Goal: Information Seeking & Learning: Learn about a topic

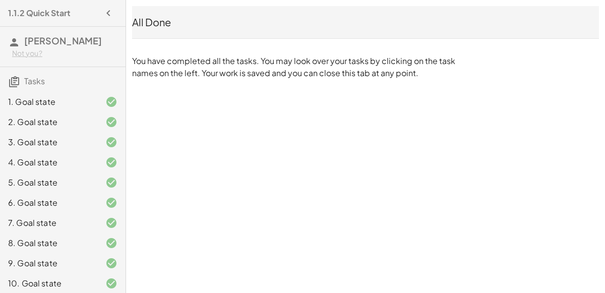
click at [107, 19] on icon "button" at bounding box center [108, 13] width 12 height 12
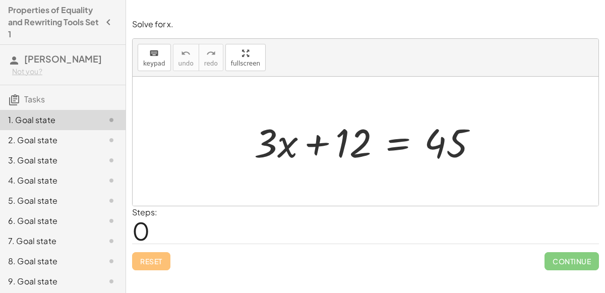
click at [395, 146] on div at bounding box center [370, 141] width 242 height 52
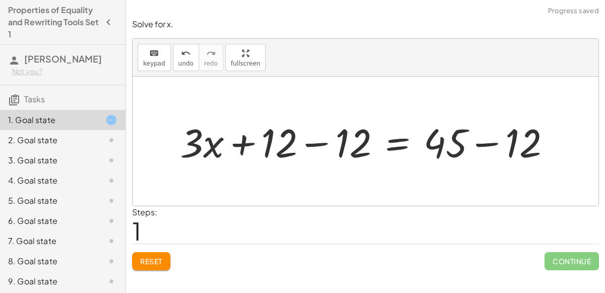
click at [319, 142] on div at bounding box center [369, 141] width 389 height 52
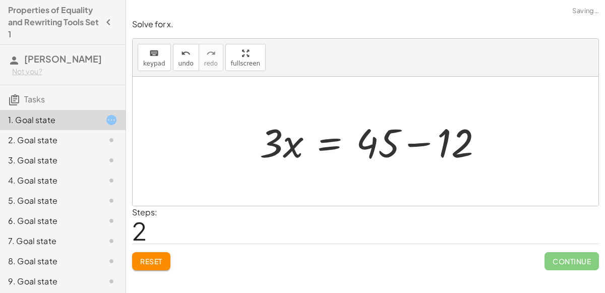
click at [478, 146] on div at bounding box center [376, 141] width 242 height 52
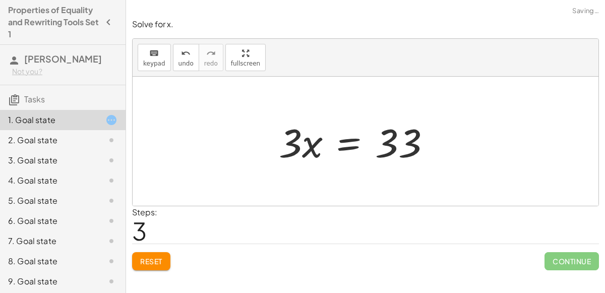
click at [337, 146] on div at bounding box center [359, 141] width 170 height 52
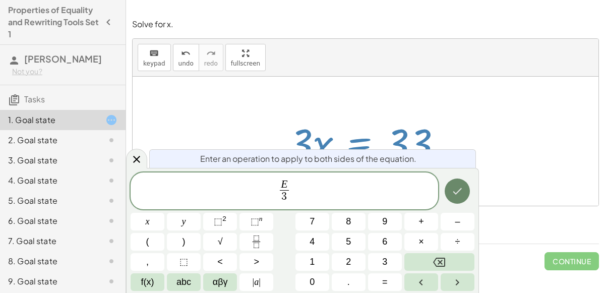
click at [457, 189] on icon "Done" at bounding box center [457, 191] width 12 height 12
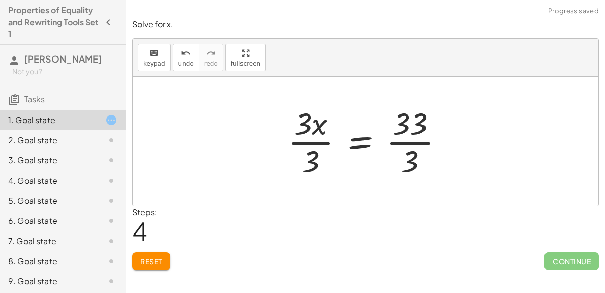
click at [316, 142] on div at bounding box center [369, 141] width 173 height 78
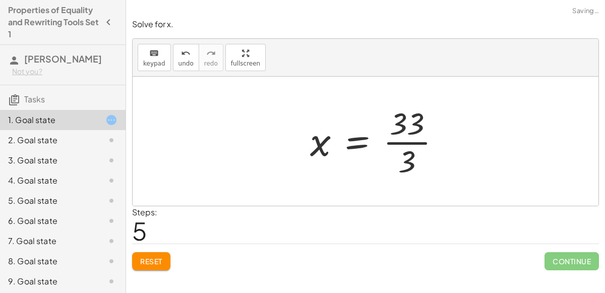
click at [409, 144] on div at bounding box center [379, 141] width 148 height 78
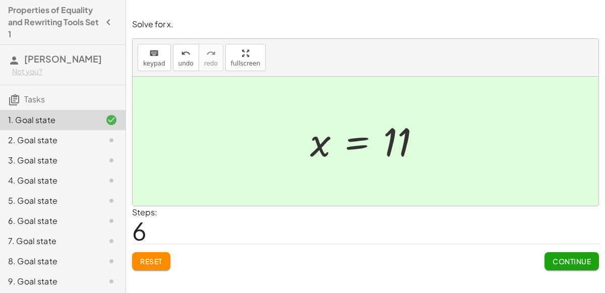
click at [556, 257] on span "Continue" at bounding box center [572, 261] width 38 height 9
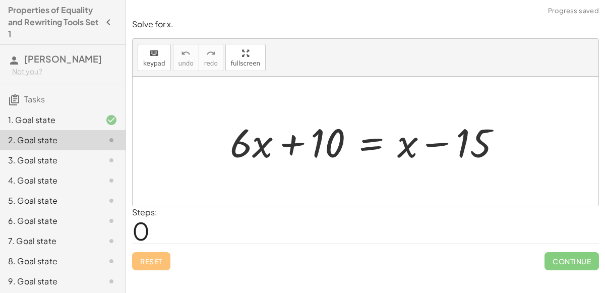
click at [375, 148] on div at bounding box center [369, 141] width 289 height 52
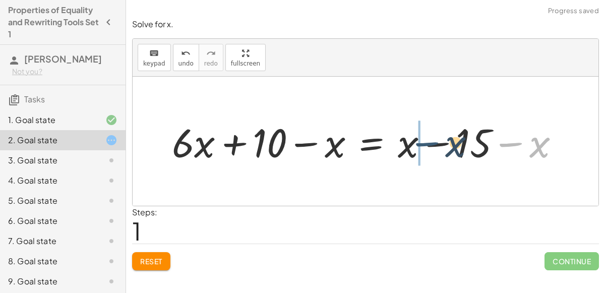
drag, startPoint x: 528, startPoint y: 146, endPoint x: 435, endPoint y: 146, distance: 92.8
click at [435, 146] on div at bounding box center [370, 141] width 406 height 52
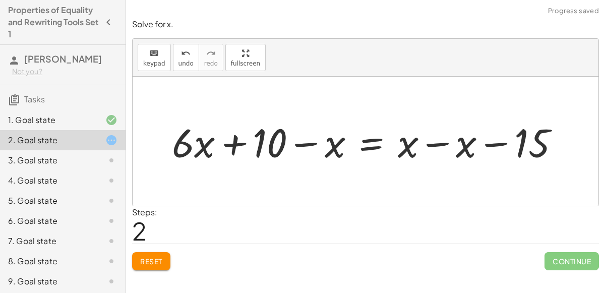
click at [433, 143] on div at bounding box center [370, 141] width 406 height 52
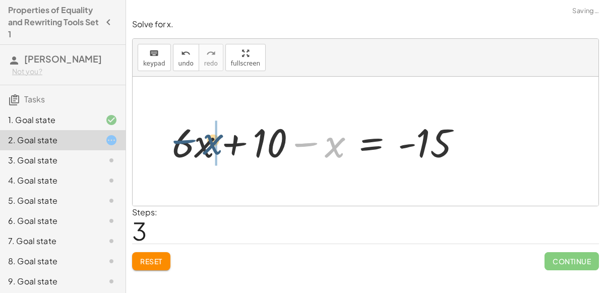
drag, startPoint x: 309, startPoint y: 142, endPoint x: 187, endPoint y: 139, distance: 122.6
click at [187, 139] on div at bounding box center [321, 141] width 308 height 52
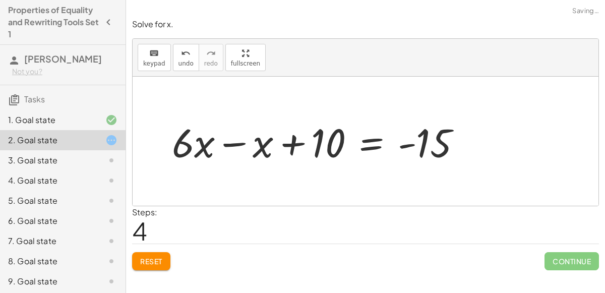
click at [225, 143] on div at bounding box center [321, 141] width 308 height 52
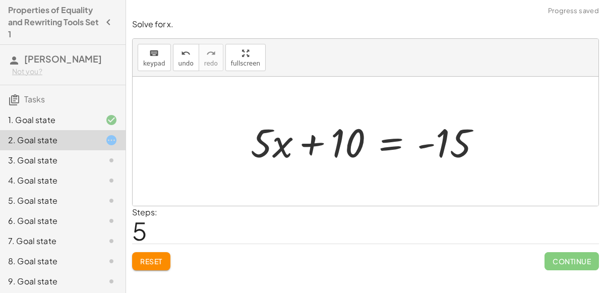
click at [388, 144] on div at bounding box center [370, 141] width 249 height 52
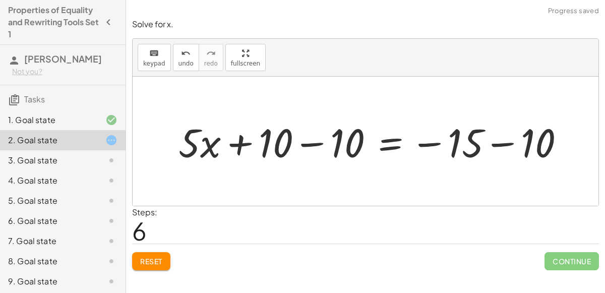
click at [319, 144] on div at bounding box center [375, 141] width 404 height 52
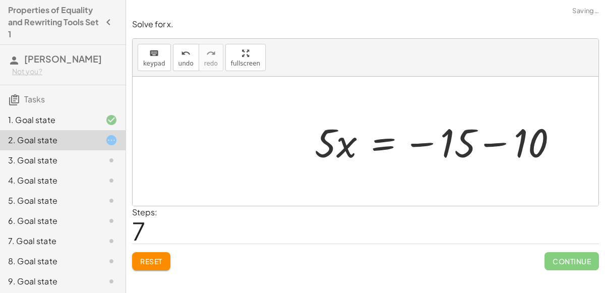
click at [507, 144] on div at bounding box center [440, 141] width 261 height 52
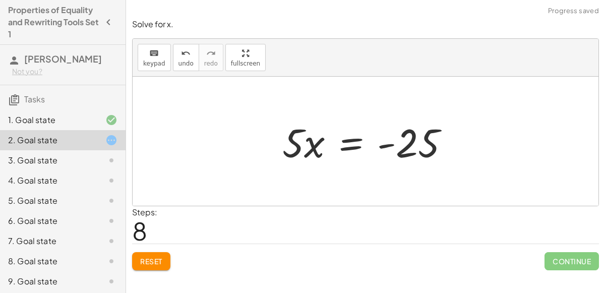
click at [345, 144] on div at bounding box center [369, 141] width 185 height 52
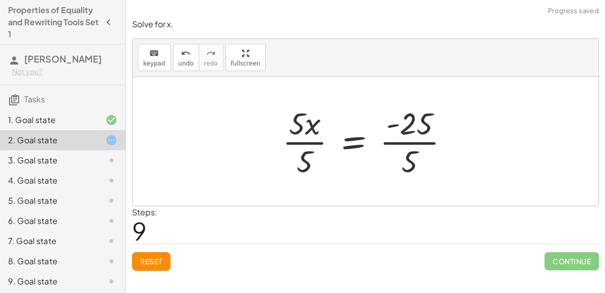
click at [307, 142] on div at bounding box center [369, 141] width 185 height 78
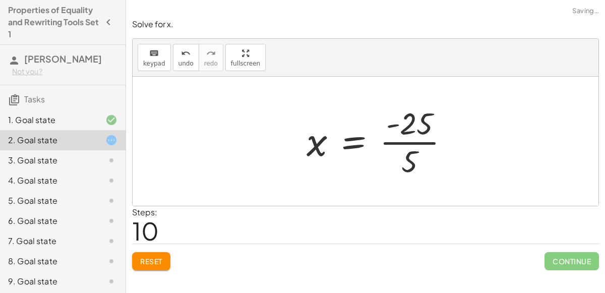
click at [399, 142] on div at bounding box center [382, 141] width 161 height 78
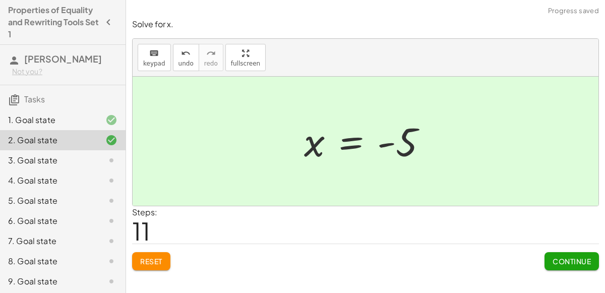
click at [572, 257] on span "Continue" at bounding box center [572, 261] width 38 height 9
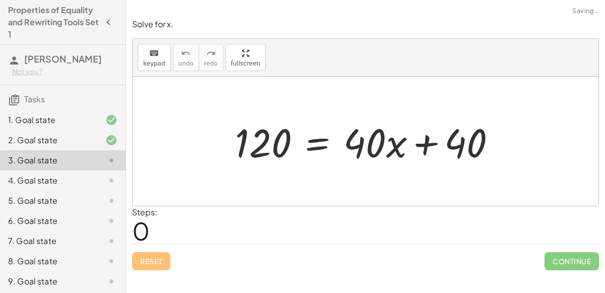
click at [320, 145] on div at bounding box center [369, 141] width 279 height 52
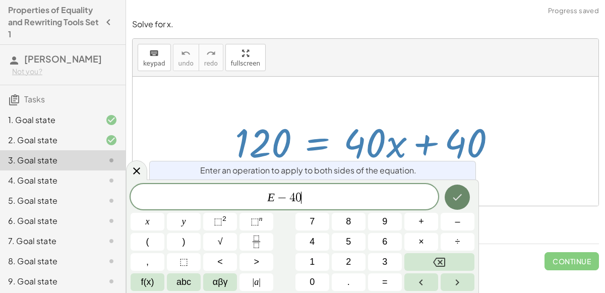
click at [452, 193] on icon "Done" at bounding box center [457, 197] width 12 height 12
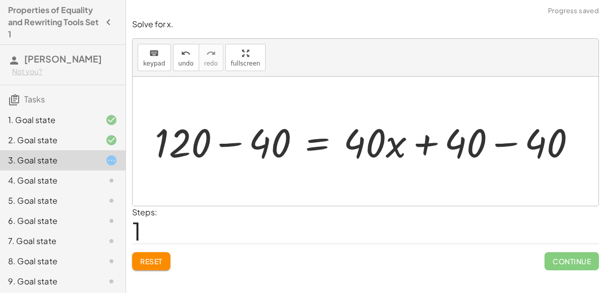
click at [506, 144] on div at bounding box center [370, 141] width 440 height 52
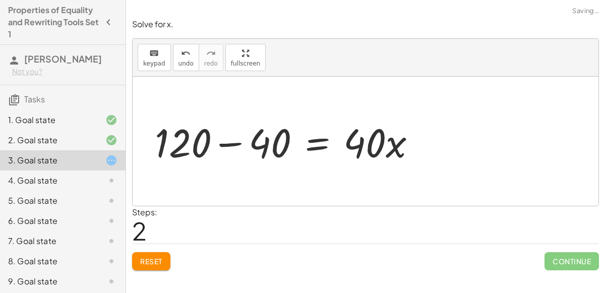
click at [240, 143] on div at bounding box center [289, 141] width 279 height 52
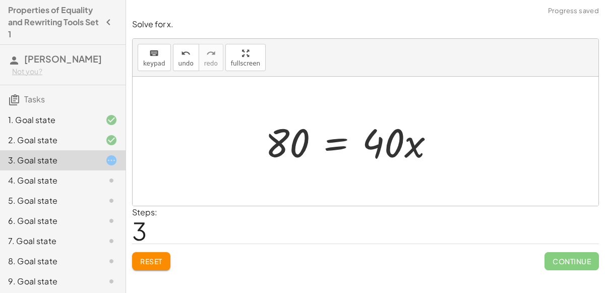
click at [318, 145] on div at bounding box center [354, 141] width 188 height 52
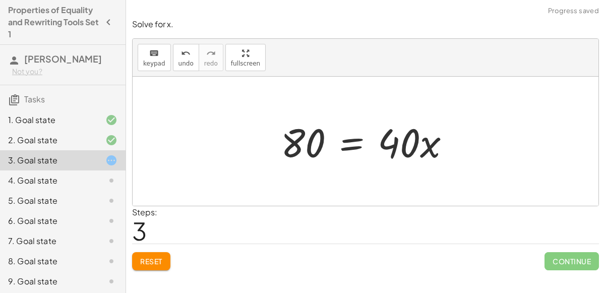
click at [357, 153] on div at bounding box center [370, 141] width 188 height 52
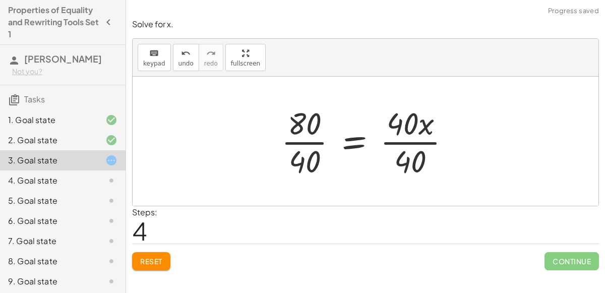
click at [418, 140] on div at bounding box center [369, 141] width 187 height 78
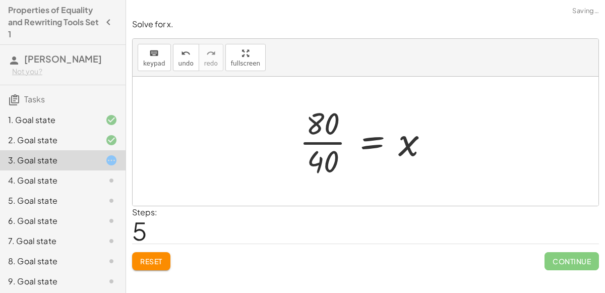
click at [321, 142] on div at bounding box center [368, 141] width 147 height 78
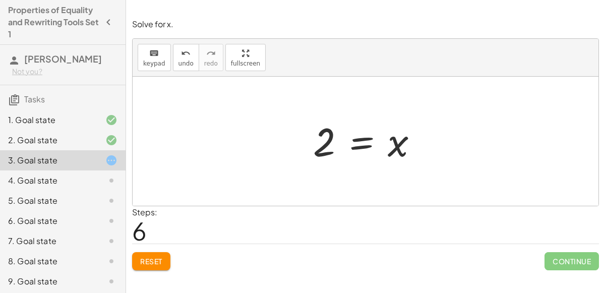
click at [368, 141] on div at bounding box center [369, 141] width 123 height 50
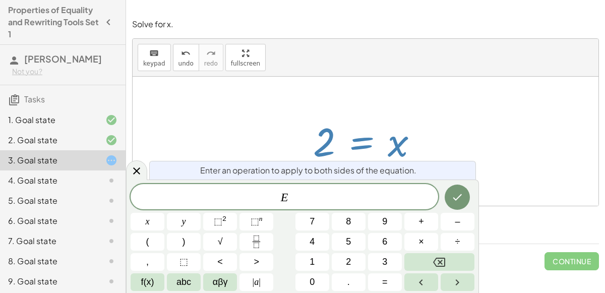
drag, startPoint x: 392, startPoint y: 144, endPoint x: 338, endPoint y: 144, distance: 54.5
click at [338, 144] on div at bounding box center [369, 141] width 123 height 50
click at [140, 173] on icon at bounding box center [137, 171] width 12 height 12
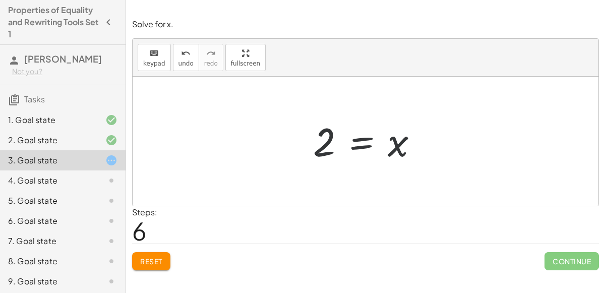
click at [149, 267] on button "Reset" at bounding box center [151, 261] width 38 height 18
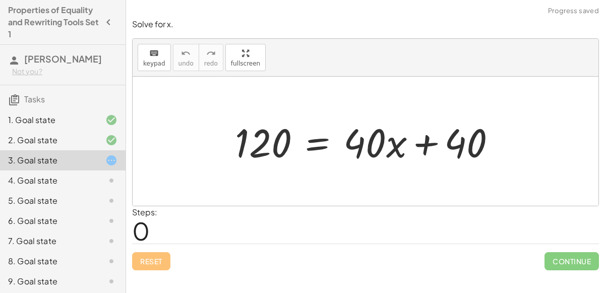
click at [323, 155] on div at bounding box center [369, 141] width 279 height 52
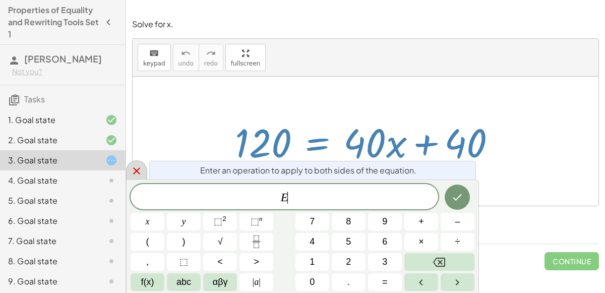
click at [135, 169] on icon at bounding box center [137, 171] width 12 height 12
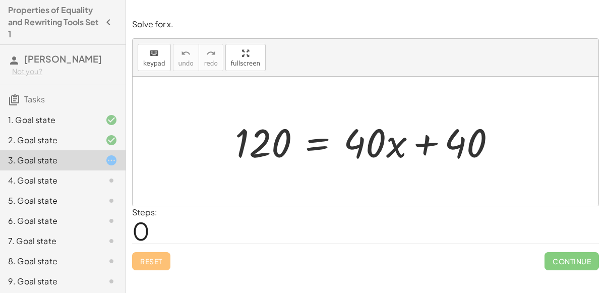
click at [316, 145] on div at bounding box center [369, 141] width 279 height 52
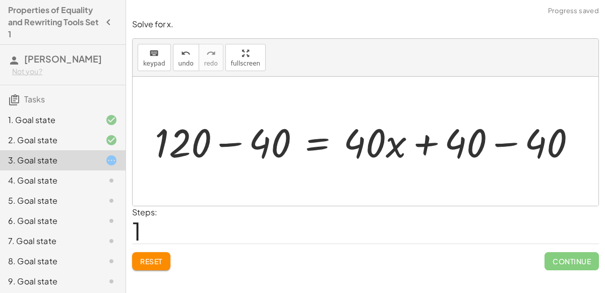
click at [500, 142] on div at bounding box center [370, 141] width 440 height 52
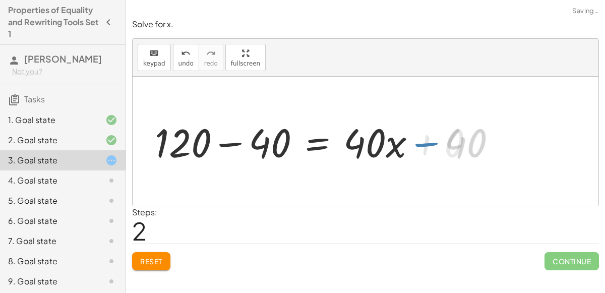
click at [223, 143] on div at bounding box center [289, 141] width 279 height 52
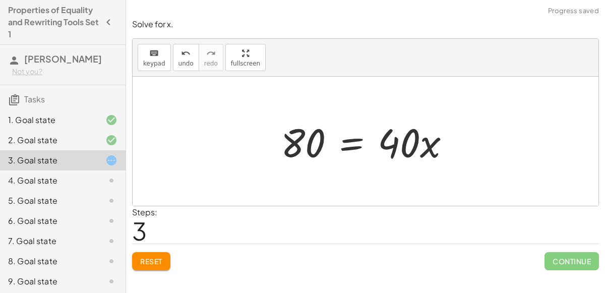
click at [344, 145] on div at bounding box center [370, 141] width 188 height 52
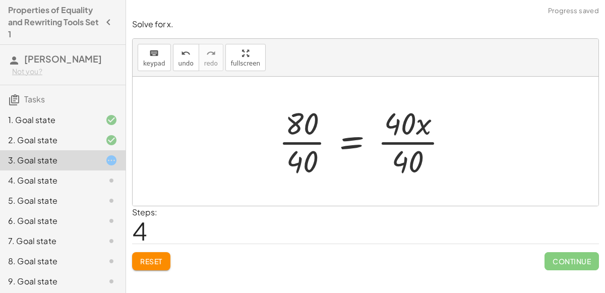
click at [393, 142] on div at bounding box center [367, 141] width 187 height 78
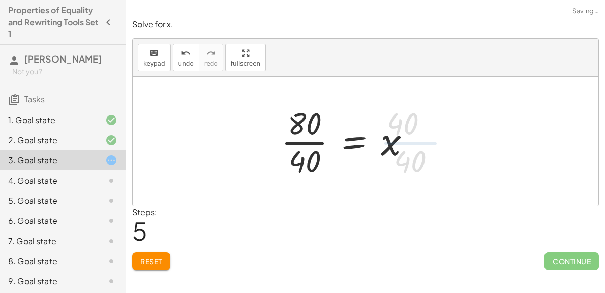
click at [311, 139] on div at bounding box center [349, 141] width 147 height 78
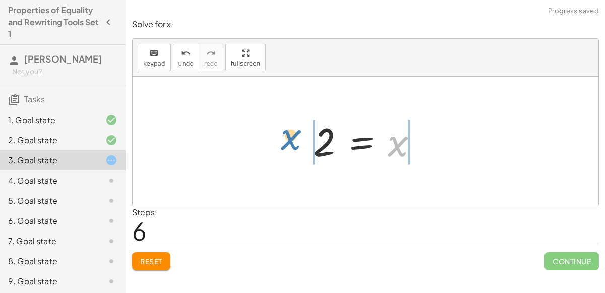
drag, startPoint x: 396, startPoint y: 143, endPoint x: 271, endPoint y: 135, distance: 125.3
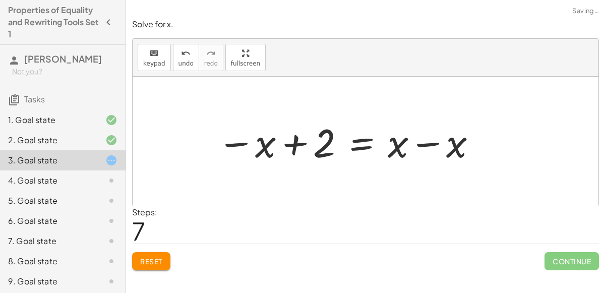
click at [425, 145] on div at bounding box center [347, 141] width 271 height 52
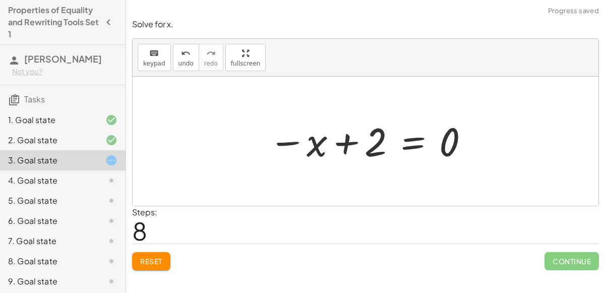
click at [354, 144] on div at bounding box center [370, 141] width 212 height 50
click at [412, 141] on div at bounding box center [370, 141] width 212 height 50
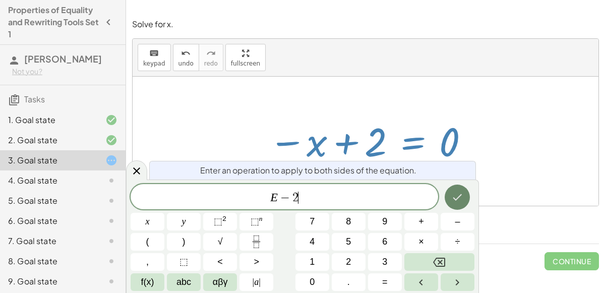
click at [459, 203] on icon "Done" at bounding box center [457, 197] width 12 height 12
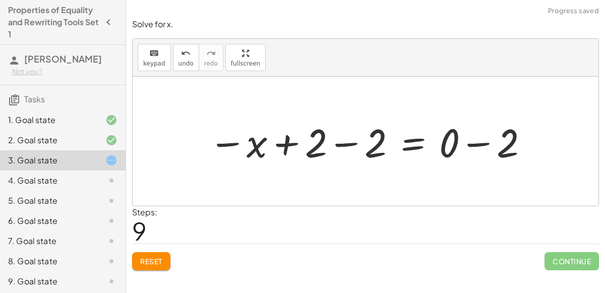
click at [476, 143] on div at bounding box center [369, 141] width 331 height 52
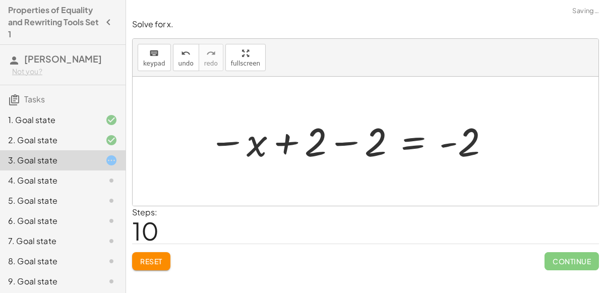
click at [354, 143] on div at bounding box center [350, 141] width 292 height 50
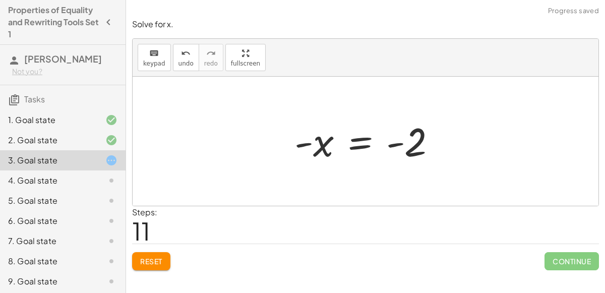
click at [322, 144] on div at bounding box center [369, 141] width 160 height 50
click at [402, 144] on div at bounding box center [369, 141] width 160 height 50
click at [361, 140] on div at bounding box center [369, 141] width 160 height 50
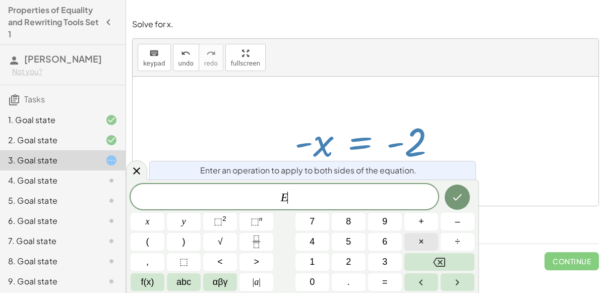
click at [419, 240] on span "×" at bounding box center [422, 242] width 6 height 14
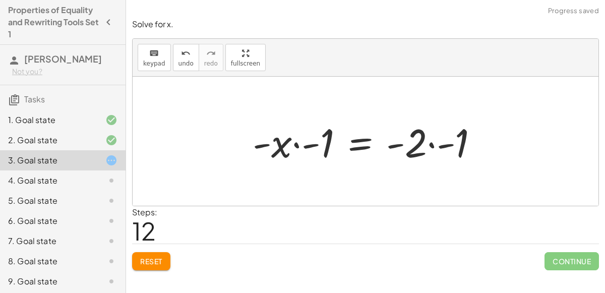
click at [435, 142] on div at bounding box center [370, 141] width 244 height 52
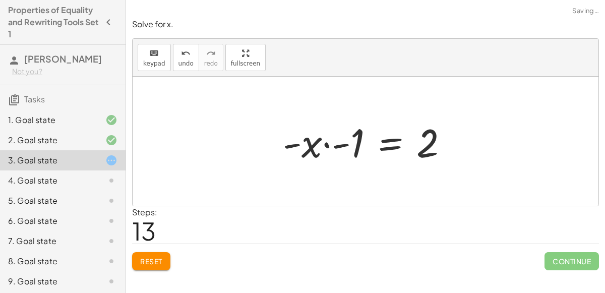
click at [328, 144] on div at bounding box center [370, 141] width 184 height 52
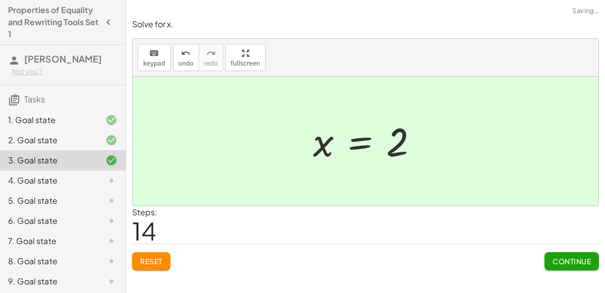
click at [571, 257] on span "Continue" at bounding box center [572, 261] width 38 height 9
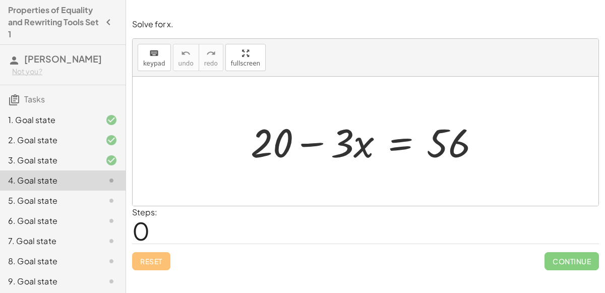
click at [392, 141] on div at bounding box center [370, 141] width 248 height 52
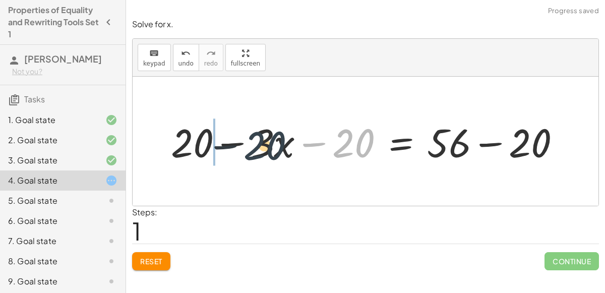
drag, startPoint x: 343, startPoint y: 141, endPoint x: 208, endPoint y: 148, distance: 135.8
click at [208, 148] on div at bounding box center [370, 141] width 408 height 52
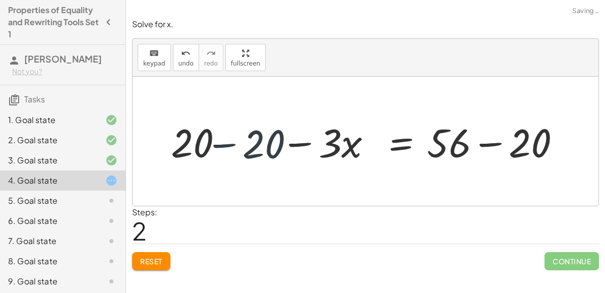
click at [224, 145] on div at bounding box center [370, 141] width 408 height 52
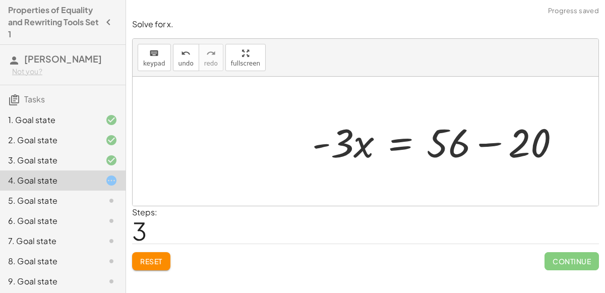
click at [488, 142] on div at bounding box center [440, 141] width 266 height 52
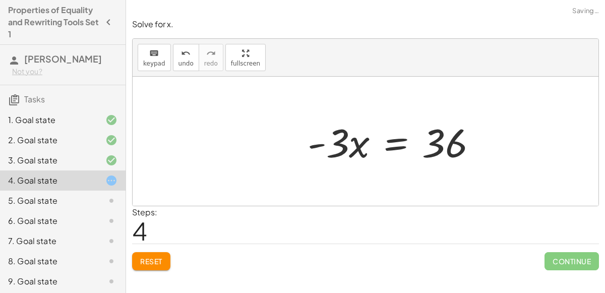
click at [402, 146] on div at bounding box center [397, 141] width 188 height 52
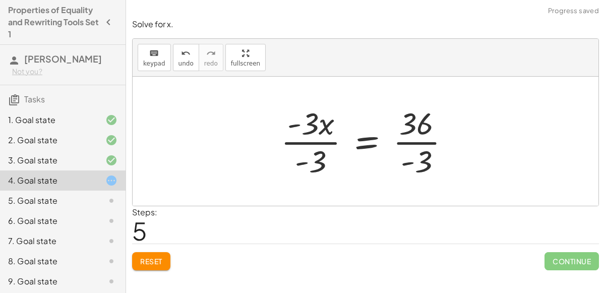
click at [328, 145] on div at bounding box center [369, 141] width 187 height 78
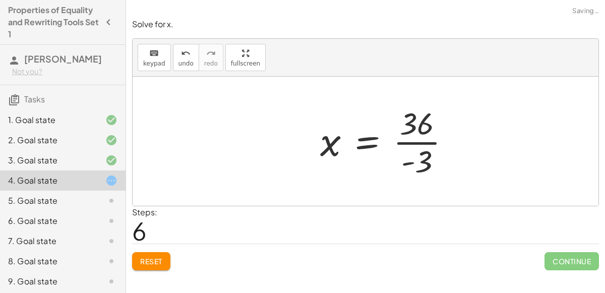
click at [413, 142] on div at bounding box center [389, 141] width 148 height 78
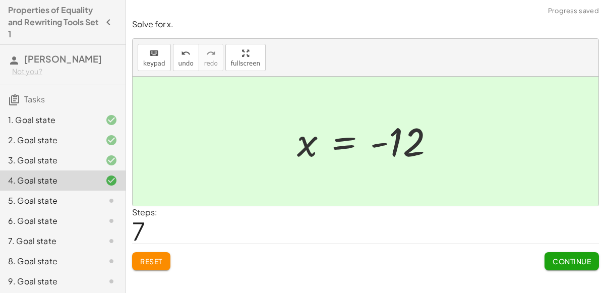
click at [555, 262] on span "Continue" at bounding box center [572, 261] width 38 height 9
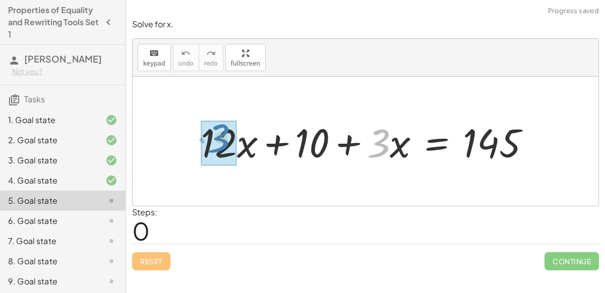
drag, startPoint x: 387, startPoint y: 144, endPoint x: 224, endPoint y: 139, distance: 162.9
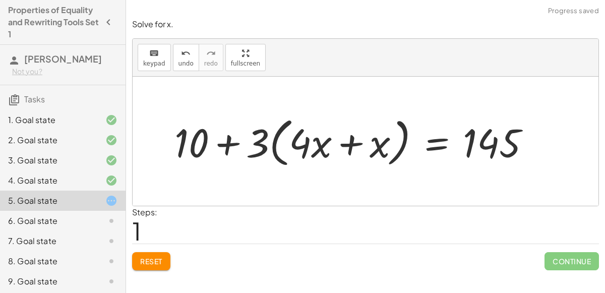
click at [273, 144] on div at bounding box center [356, 141] width 374 height 58
click at [150, 260] on span "Reset" at bounding box center [151, 261] width 22 height 9
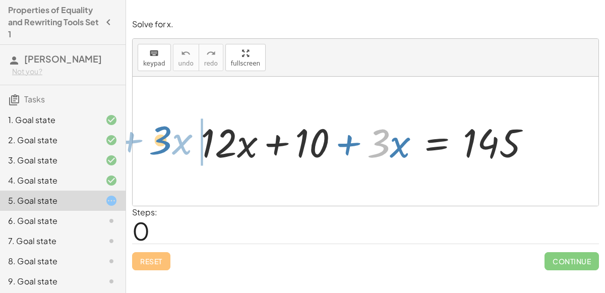
drag, startPoint x: 383, startPoint y: 139, endPoint x: 165, endPoint y: 135, distance: 217.4
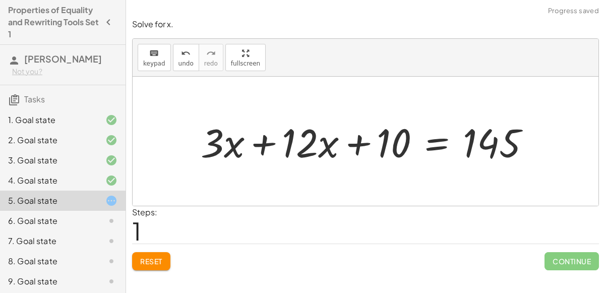
click at [258, 144] on div at bounding box center [370, 141] width 348 height 52
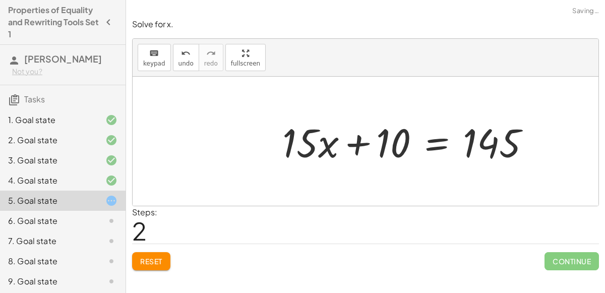
click at [432, 143] on div at bounding box center [410, 141] width 266 height 52
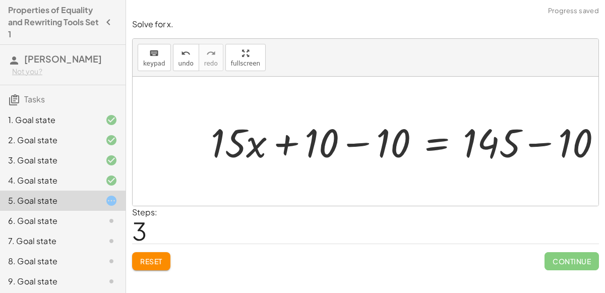
click at [354, 146] on div at bounding box center [412, 141] width 385 height 49
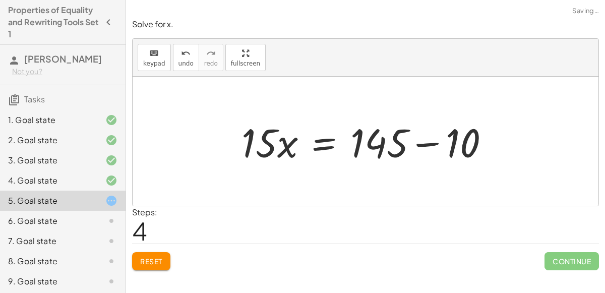
click at [418, 141] on div at bounding box center [370, 141] width 266 height 52
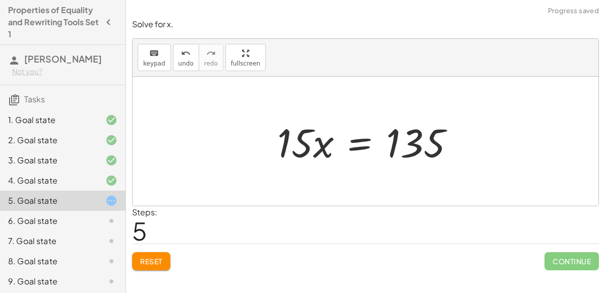
click at [359, 142] on div at bounding box center [369, 141] width 195 height 52
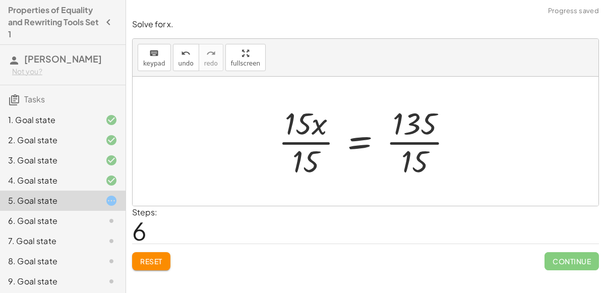
click at [326, 145] on div at bounding box center [369, 141] width 193 height 78
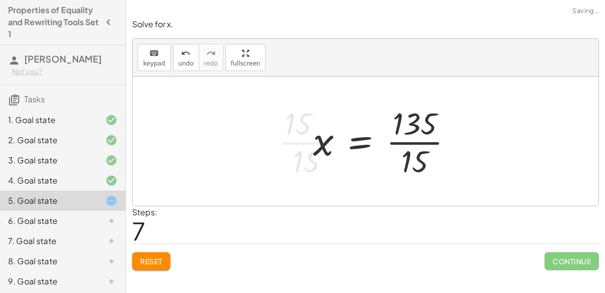
click at [408, 143] on div at bounding box center [387, 141] width 158 height 78
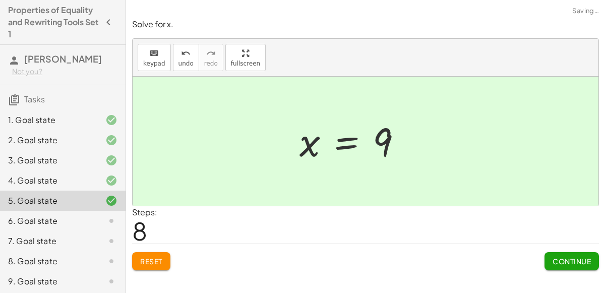
click at [563, 253] on button "Continue" at bounding box center [572, 261] width 54 height 18
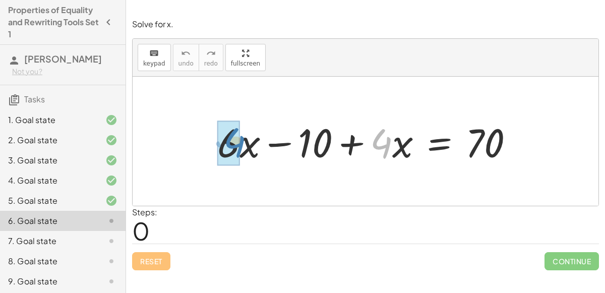
drag, startPoint x: 384, startPoint y: 142, endPoint x: 237, endPoint y: 140, distance: 147.3
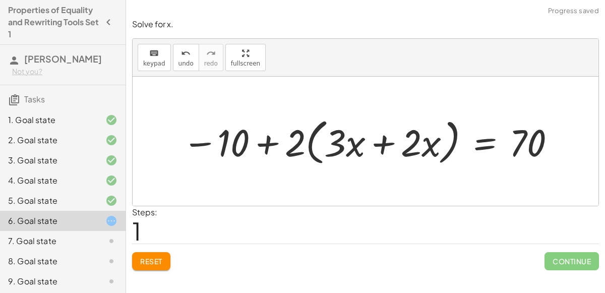
click at [308, 144] on div at bounding box center [369, 141] width 385 height 55
click at [309, 144] on div at bounding box center [369, 141] width 385 height 55
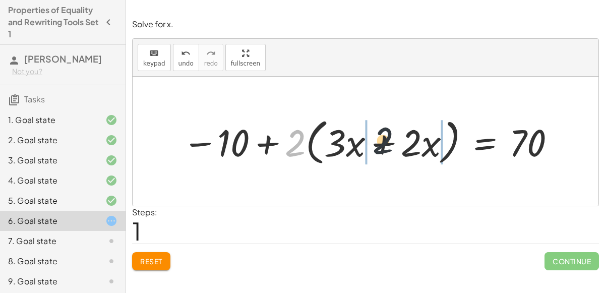
drag, startPoint x: 299, startPoint y: 144, endPoint x: 432, endPoint y: 148, distance: 133.2
click at [432, 148] on div at bounding box center [369, 141] width 385 height 55
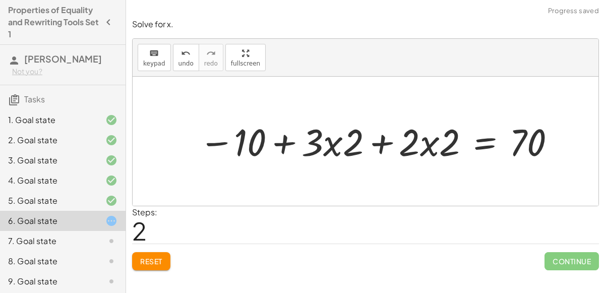
click at [333, 143] on div at bounding box center [378, 140] width 369 height 49
click at [375, 144] on div at bounding box center [378, 140] width 369 height 49
click at [429, 146] on div at bounding box center [378, 140] width 369 height 49
click at [153, 262] on span "Reset" at bounding box center [151, 261] width 22 height 9
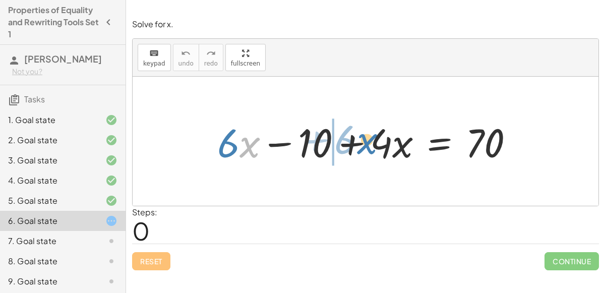
drag, startPoint x: 245, startPoint y: 148, endPoint x: 362, endPoint y: 145, distance: 117.0
click at [362, 145] on div at bounding box center [369, 141] width 315 height 52
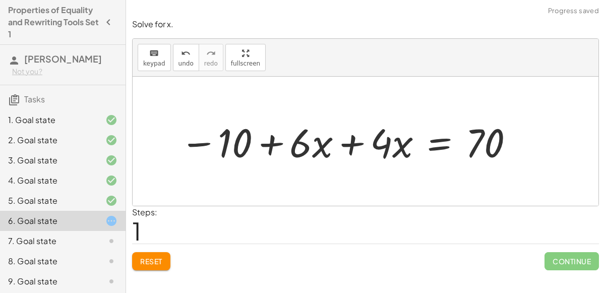
click at [349, 144] on div at bounding box center [347, 141] width 345 height 52
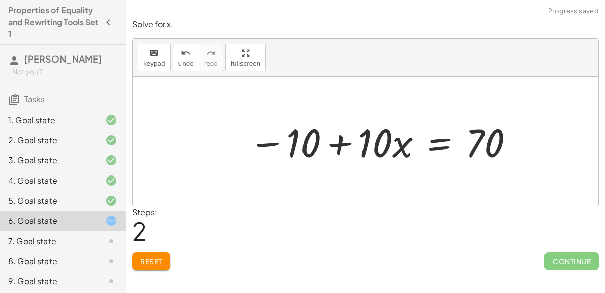
click at [335, 143] on div at bounding box center [382, 141] width 276 height 52
click at [441, 152] on div at bounding box center [382, 141] width 276 height 52
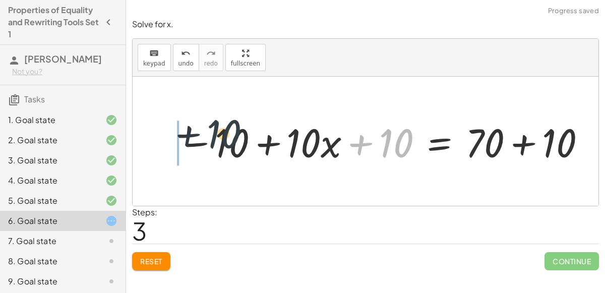
drag, startPoint x: 396, startPoint y: 151, endPoint x: 189, endPoint y: 142, distance: 207.9
click at [189, 142] on div at bounding box center [382, 141] width 420 height 52
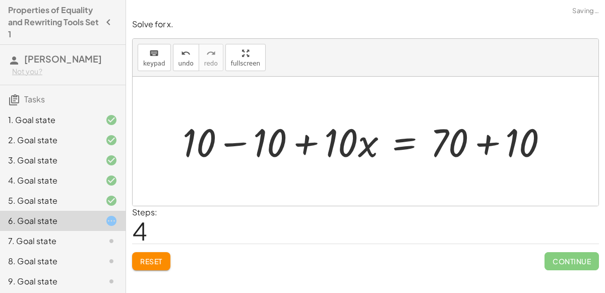
click at [243, 142] on div at bounding box center [370, 140] width 384 height 51
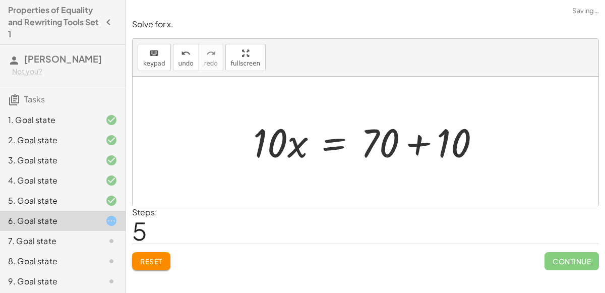
click at [476, 138] on div at bounding box center [371, 141] width 246 height 52
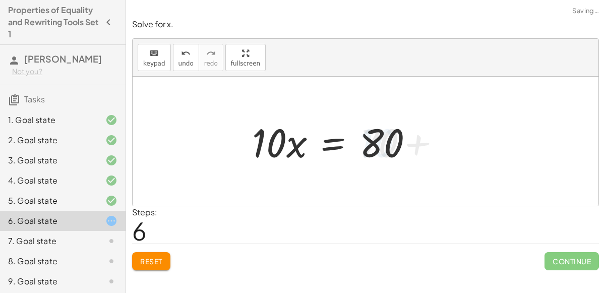
click at [344, 139] on div at bounding box center [337, 141] width 180 height 52
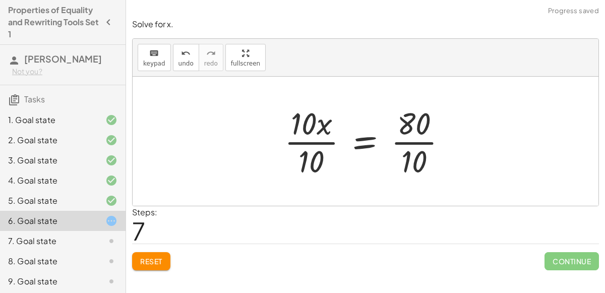
click at [297, 149] on div at bounding box center [369, 141] width 181 height 78
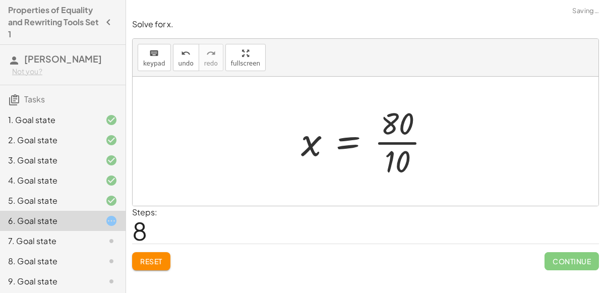
click at [401, 142] on div at bounding box center [369, 141] width 147 height 78
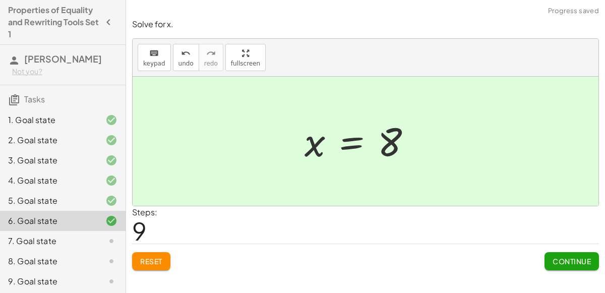
click at [576, 258] on span "Continue" at bounding box center [572, 261] width 38 height 9
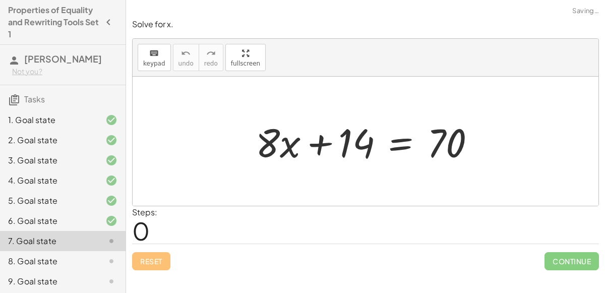
click at [404, 142] on div at bounding box center [370, 141] width 238 height 52
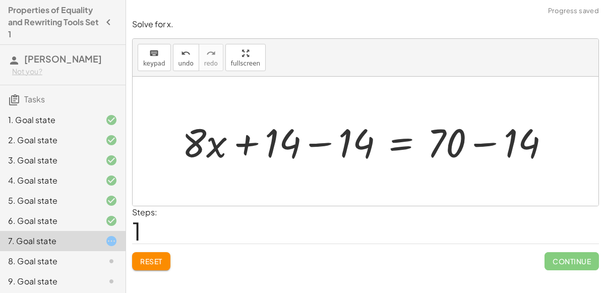
click at [306, 142] on div at bounding box center [369, 141] width 385 height 52
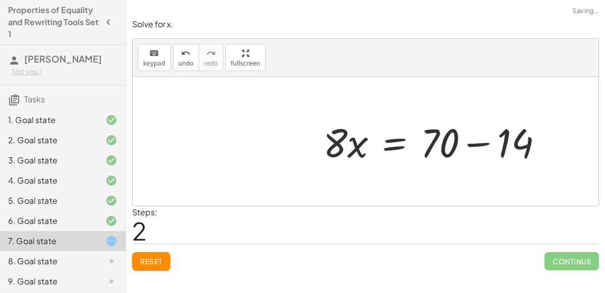
click at [477, 139] on div at bounding box center [437, 141] width 238 height 52
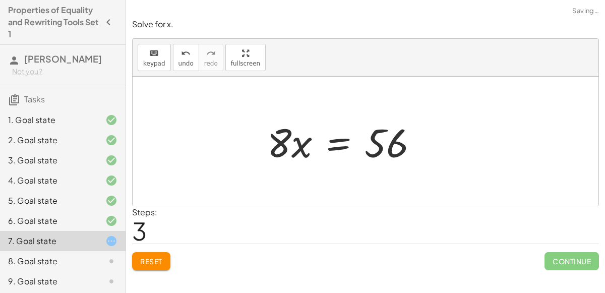
click at [337, 141] on div at bounding box center [346, 141] width 169 height 52
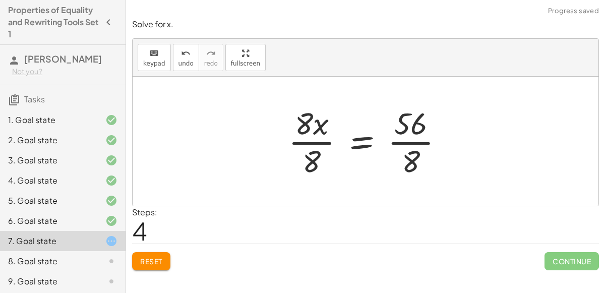
click at [329, 140] on div at bounding box center [369, 141] width 173 height 78
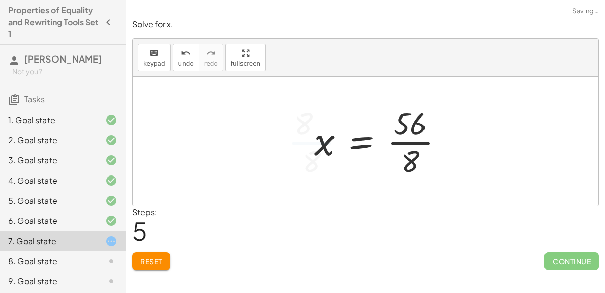
click at [401, 142] on div at bounding box center [382, 141] width 147 height 78
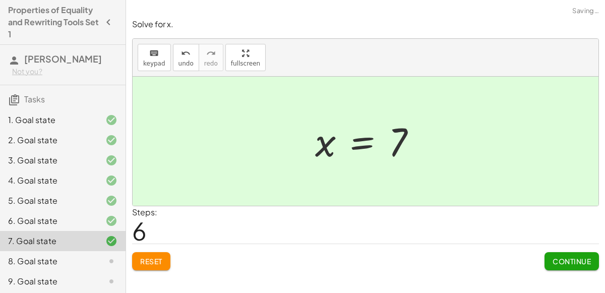
click at [568, 261] on span "Continue" at bounding box center [572, 261] width 38 height 9
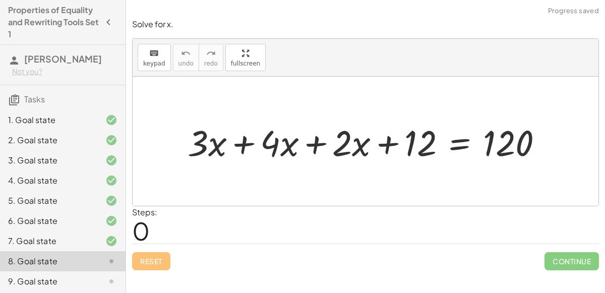
click at [247, 146] on div at bounding box center [370, 141] width 374 height 47
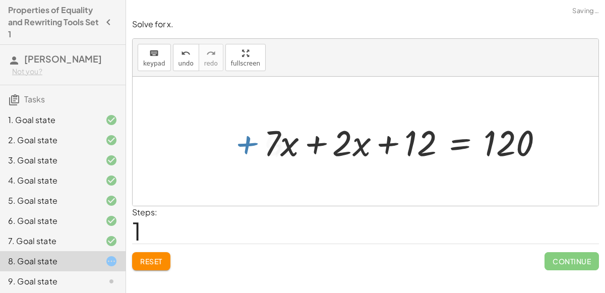
click at [313, 142] on div at bounding box center [408, 141] width 298 height 47
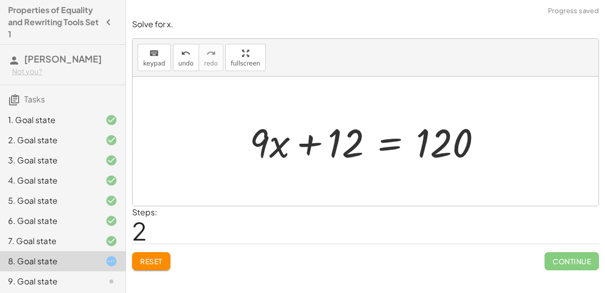
click at [390, 142] on div at bounding box center [370, 141] width 251 height 52
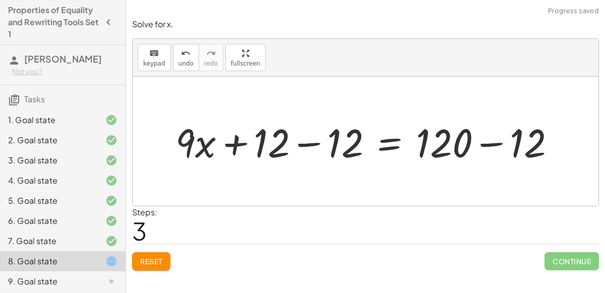
click at [302, 144] on div at bounding box center [369, 141] width 398 height 52
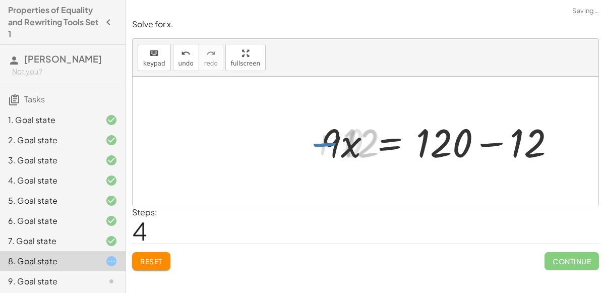
click at [493, 139] on div at bounding box center [443, 141] width 251 height 52
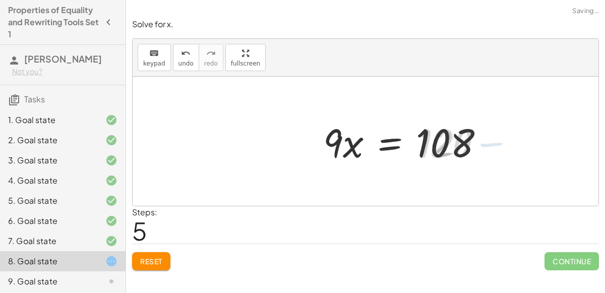
click at [391, 138] on div at bounding box center [407, 141] width 179 height 52
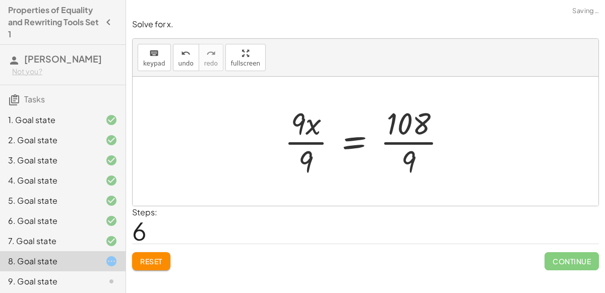
click at [311, 149] on div at bounding box center [369, 141] width 181 height 78
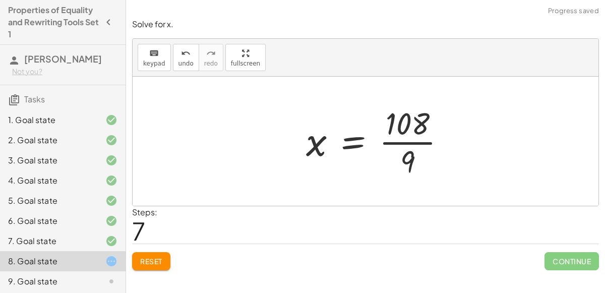
click at [389, 139] on div at bounding box center [380, 141] width 158 height 78
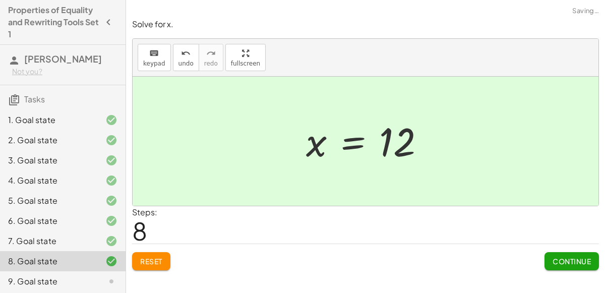
click at [576, 250] on div "Continue" at bounding box center [572, 257] width 54 height 26
click at [574, 254] on button "Continue" at bounding box center [572, 261] width 54 height 18
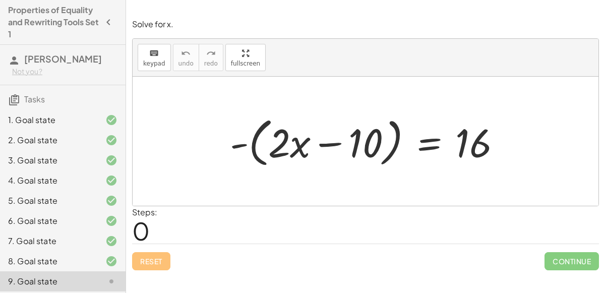
click at [249, 142] on div at bounding box center [369, 141] width 289 height 58
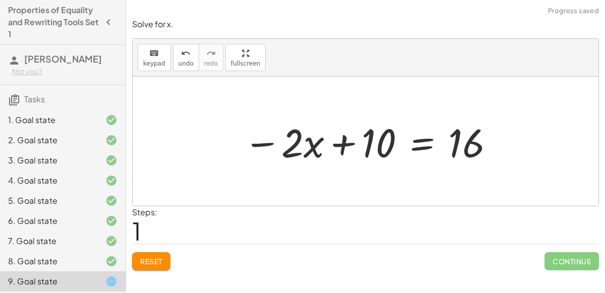
click at [422, 144] on div at bounding box center [370, 141] width 262 height 52
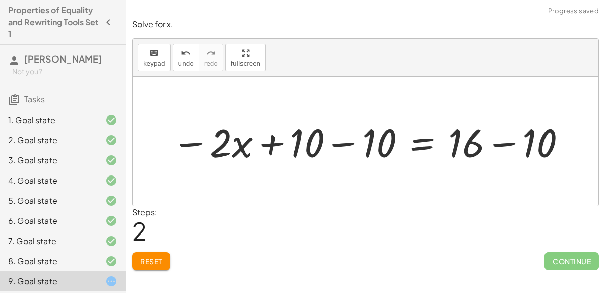
click at [338, 142] on div at bounding box center [369, 141] width 405 height 52
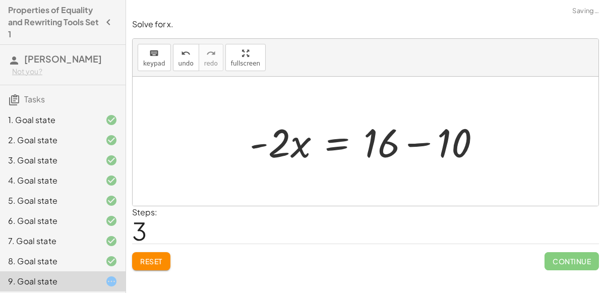
click at [495, 147] on div "- ( + · 2 · x − 10 ) = 16 − · 2 · x + 10 = 16 − · 2 · x + 10 − 10 = + 16 − 10 −…" at bounding box center [365, 141] width 262 height 57
click at [421, 134] on div at bounding box center [370, 141] width 250 height 52
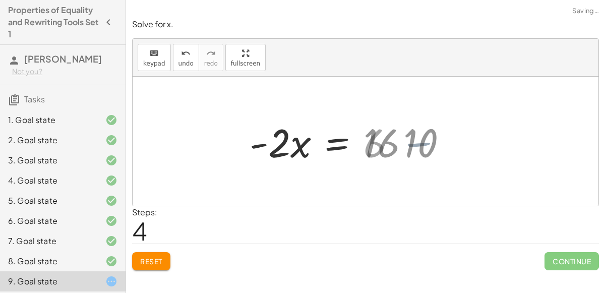
click at [419, 140] on div at bounding box center [366, 141] width 466 height 129
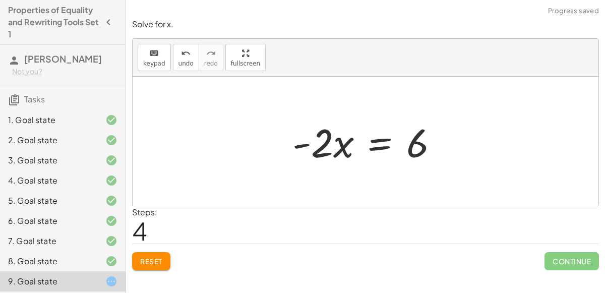
click at [382, 142] on div at bounding box center [369, 141] width 164 height 52
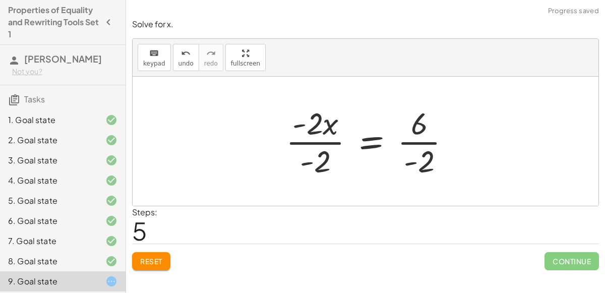
click at [338, 141] on div at bounding box center [372, 141] width 183 height 78
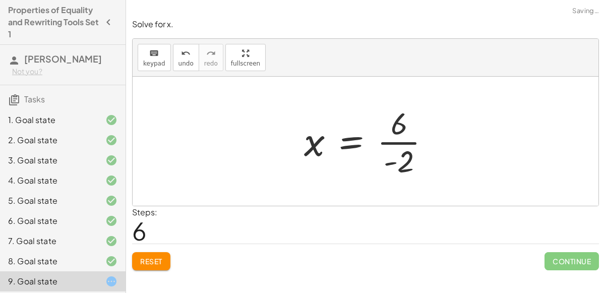
click at [416, 144] on div at bounding box center [371, 141] width 144 height 78
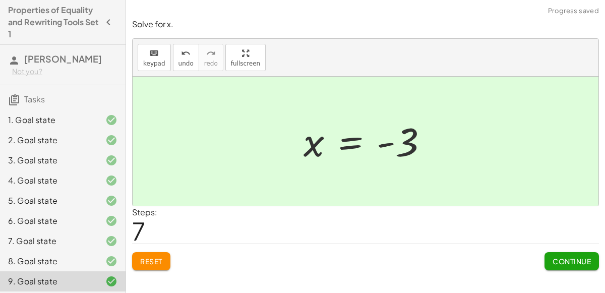
click at [562, 260] on span "Continue" at bounding box center [572, 261] width 38 height 9
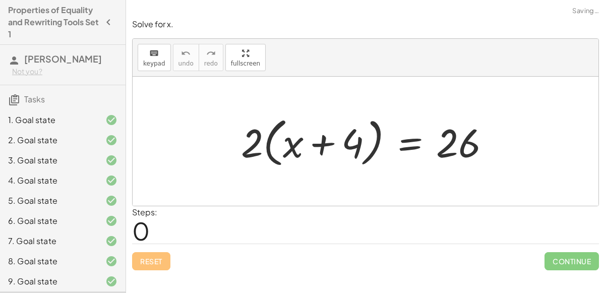
click at [270, 145] on div at bounding box center [369, 141] width 267 height 58
click at [269, 145] on div at bounding box center [369, 141] width 267 height 58
click at [261, 146] on div at bounding box center [369, 141] width 267 height 58
drag, startPoint x: 255, startPoint y: 145, endPoint x: 356, endPoint y: 155, distance: 101.9
click at [356, 155] on div at bounding box center [369, 141] width 267 height 58
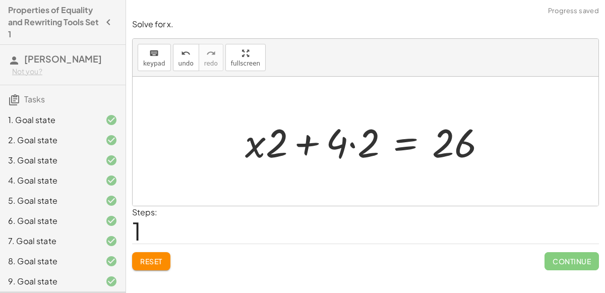
click at [282, 144] on div at bounding box center [369, 141] width 259 height 52
drag, startPoint x: 282, startPoint y: 144, endPoint x: 261, endPoint y: 142, distance: 21.8
click at [261, 142] on div at bounding box center [369, 141] width 259 height 52
click at [350, 147] on div at bounding box center [369, 141] width 259 height 52
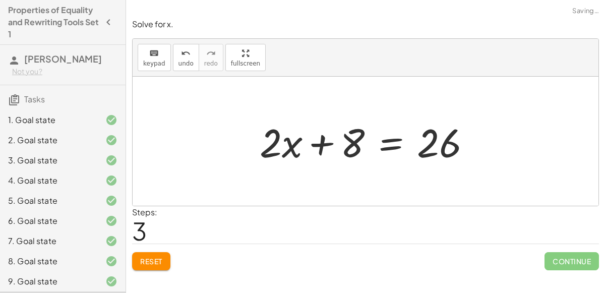
click at [406, 140] on div at bounding box center [369, 141] width 229 height 52
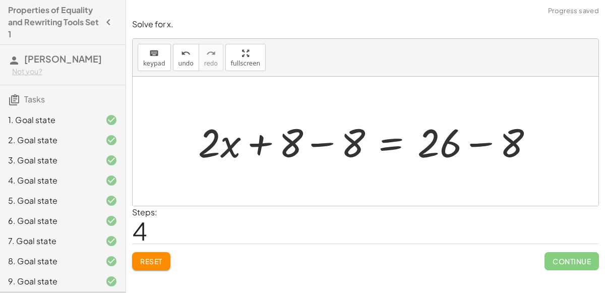
click at [348, 139] on div at bounding box center [370, 141] width 354 height 52
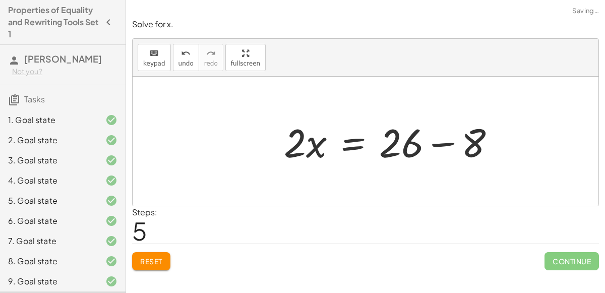
click at [486, 140] on div "· 2 · ( + x + 4 ) = 26 + · x · 2 + · 4 · 2 = 26 + · 2 · x + · 4 · 2 = 26 + · 2 …" at bounding box center [390, 141] width 242 height 57
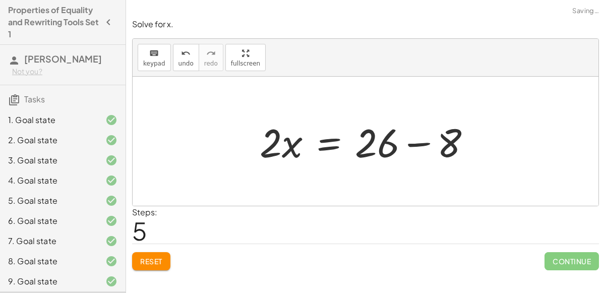
click at [438, 140] on div at bounding box center [369, 141] width 229 height 52
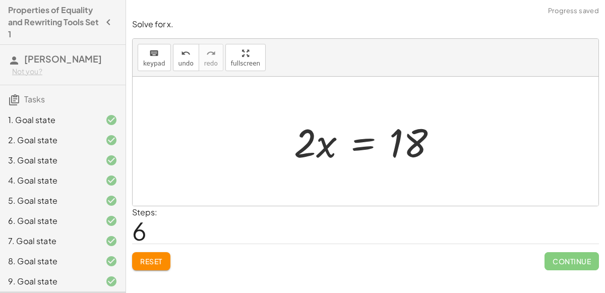
click at [361, 144] on div at bounding box center [369, 141] width 161 height 52
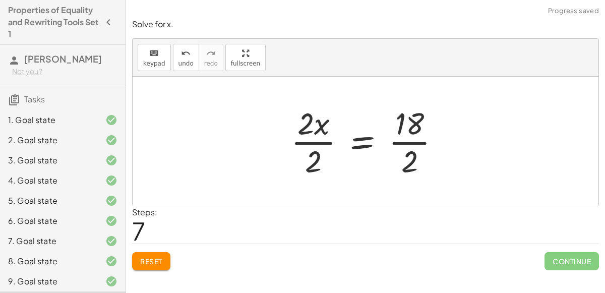
click at [331, 142] on div at bounding box center [369, 141] width 167 height 78
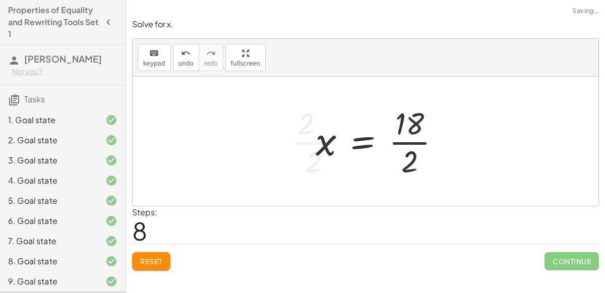
click at [416, 143] on div at bounding box center [382, 141] width 143 height 78
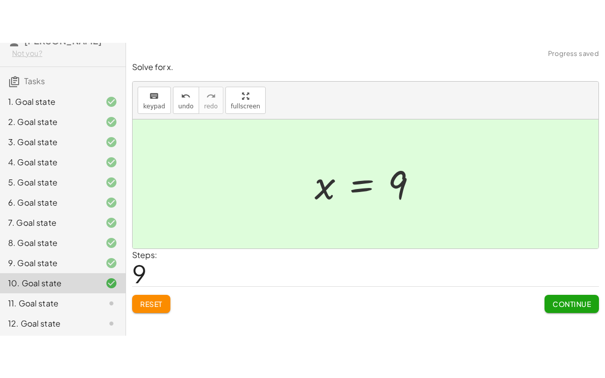
scroll to position [53, 0]
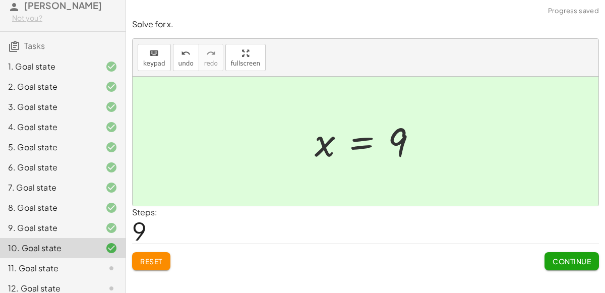
click at [562, 265] on button "Continue" at bounding box center [572, 261] width 54 height 18
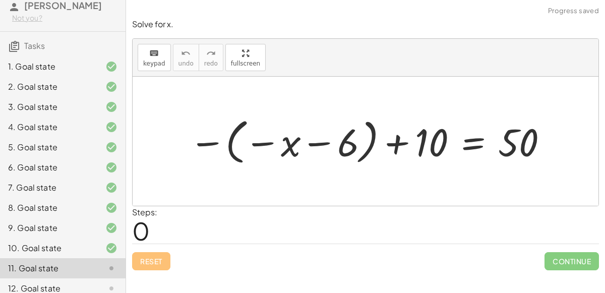
click at [231, 141] on div at bounding box center [369, 141] width 371 height 54
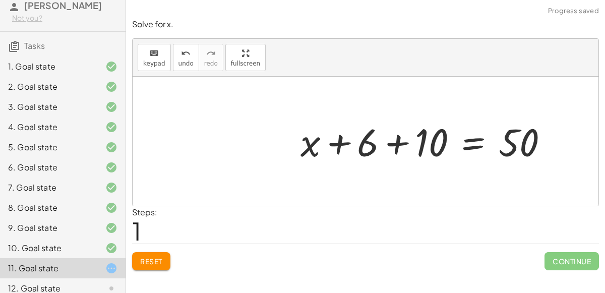
click at [397, 144] on div at bounding box center [429, 141] width 266 height 50
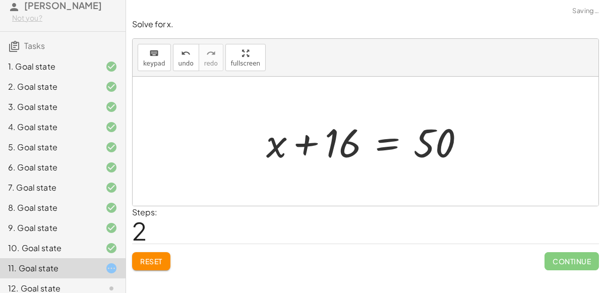
click at [384, 144] on div at bounding box center [369, 141] width 217 height 52
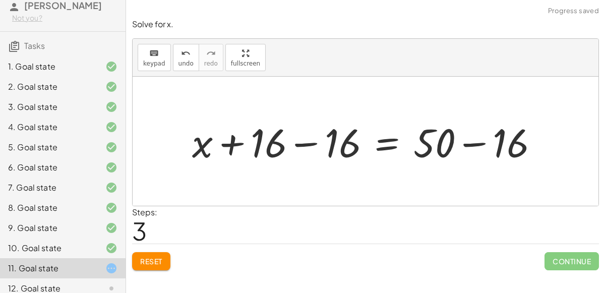
click at [332, 144] on div at bounding box center [369, 141] width 365 height 52
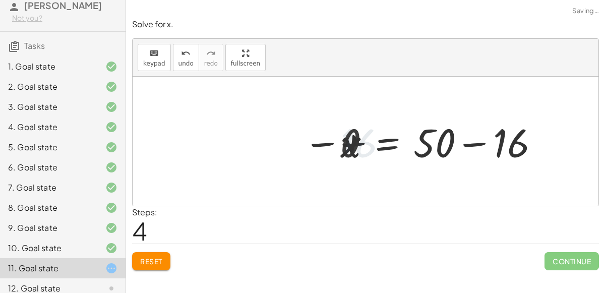
click at [484, 144] on div at bounding box center [443, 141] width 217 height 52
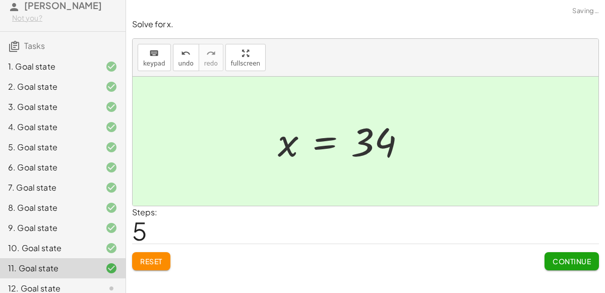
click at [323, 144] on div at bounding box center [346, 141] width 146 height 50
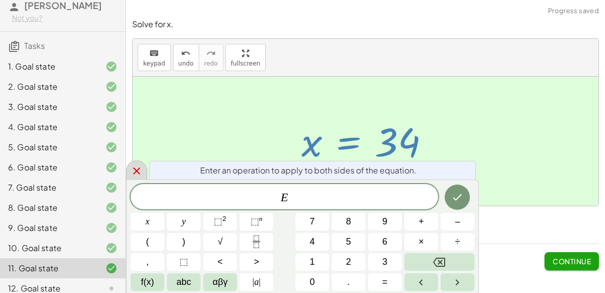
click at [137, 170] on icon at bounding box center [136, 170] width 7 height 7
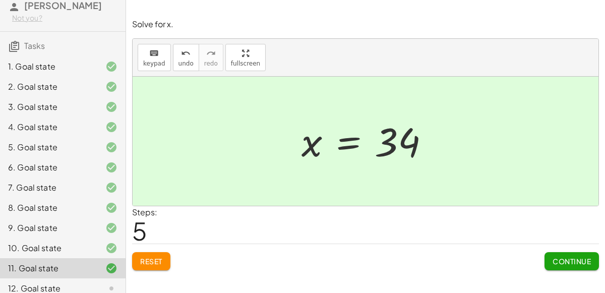
click at [550, 253] on button "Continue" at bounding box center [572, 261] width 54 height 18
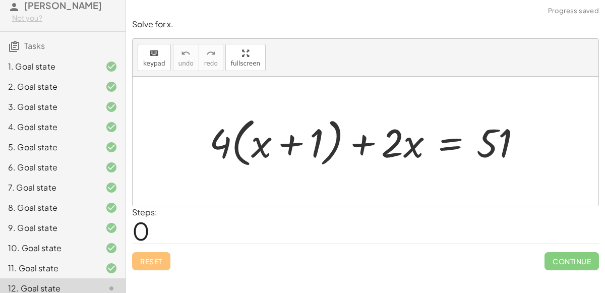
click at [241, 143] on div at bounding box center [369, 141] width 331 height 58
click at [238, 143] on div at bounding box center [369, 141] width 331 height 58
drag, startPoint x: 222, startPoint y: 145, endPoint x: 368, endPoint y: 121, distance: 147.8
click at [368, 121] on div at bounding box center [369, 141] width 331 height 58
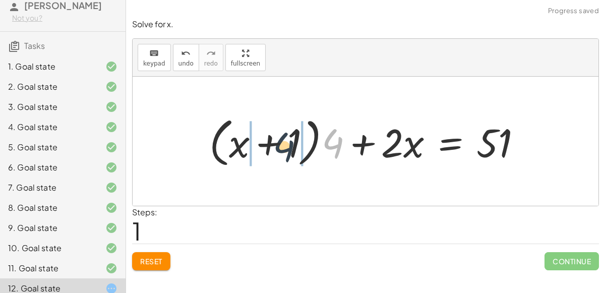
drag, startPoint x: 327, startPoint y: 140, endPoint x: 272, endPoint y: 143, distance: 54.6
click at [272, 143] on div at bounding box center [369, 141] width 331 height 58
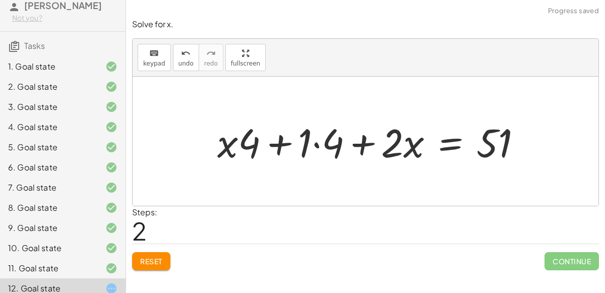
click at [314, 144] on div at bounding box center [373, 141] width 323 height 52
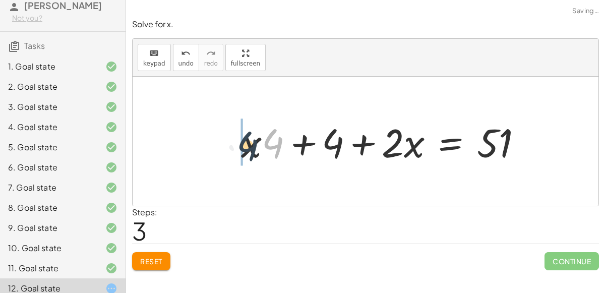
drag, startPoint x: 268, startPoint y: 146, endPoint x: 243, endPoint y: 148, distance: 25.3
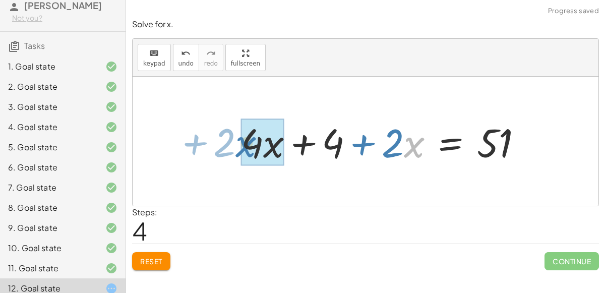
drag, startPoint x: 408, startPoint y: 142, endPoint x: 240, endPoint y: 141, distance: 168.9
click at [240, 141] on div at bounding box center [385, 141] width 299 height 52
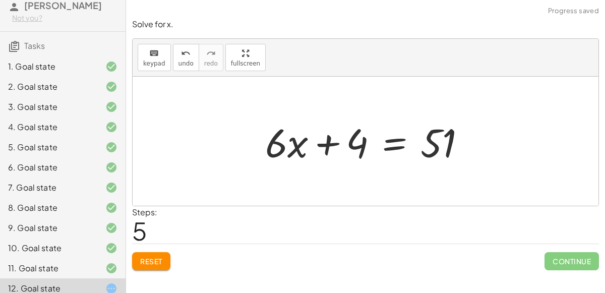
click at [389, 142] on div at bounding box center [369, 141] width 219 height 52
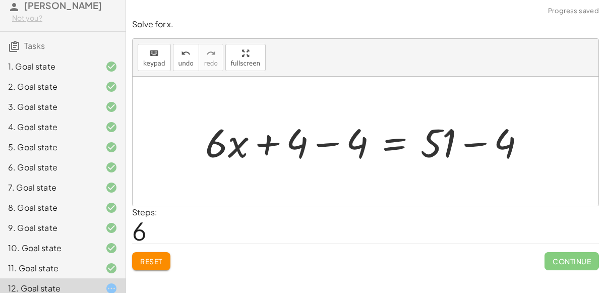
click at [342, 139] on div at bounding box center [369, 141] width 338 height 52
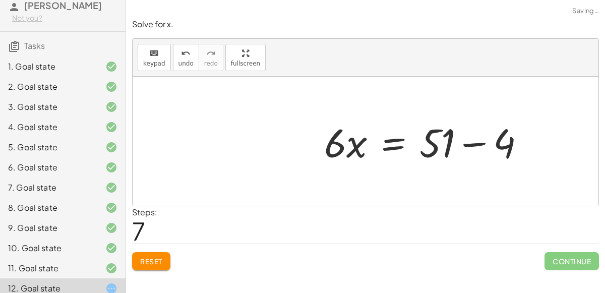
click at [470, 149] on div at bounding box center [428, 141] width 219 height 52
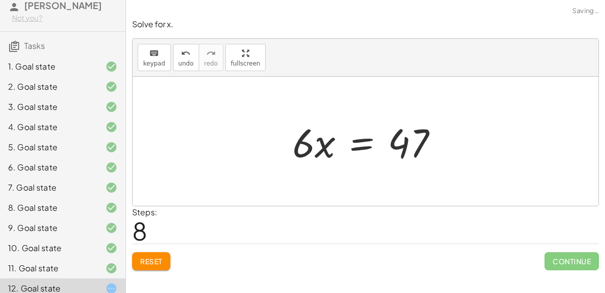
click at [356, 147] on div at bounding box center [369, 141] width 164 height 52
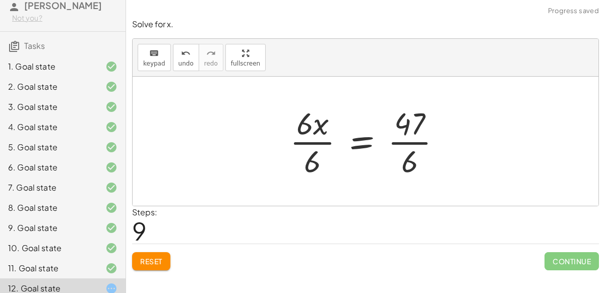
click at [394, 140] on div at bounding box center [369, 141] width 169 height 78
click at [319, 141] on div at bounding box center [369, 141] width 169 height 78
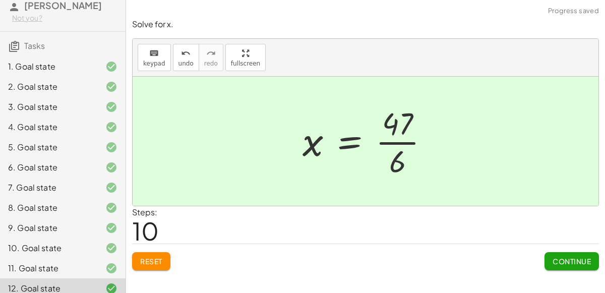
click at [555, 264] on span "Continue" at bounding box center [572, 261] width 38 height 9
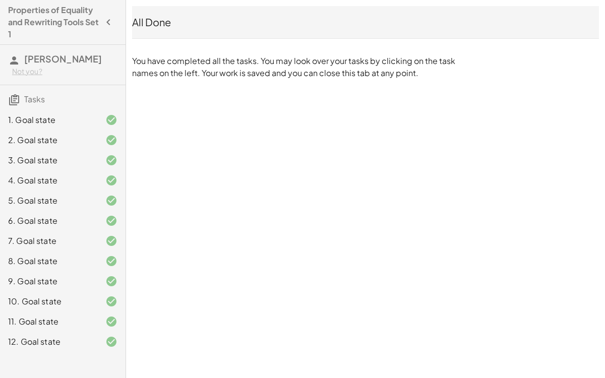
scroll to position [0, 0]
